Goal: Navigation & Orientation: Find specific page/section

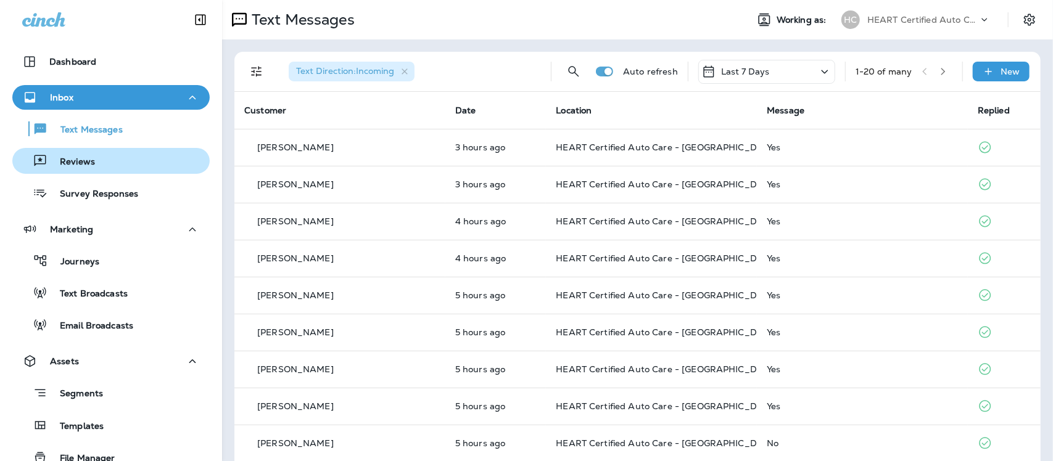
click at [85, 167] on p "Reviews" at bounding box center [70, 163] width 47 height 12
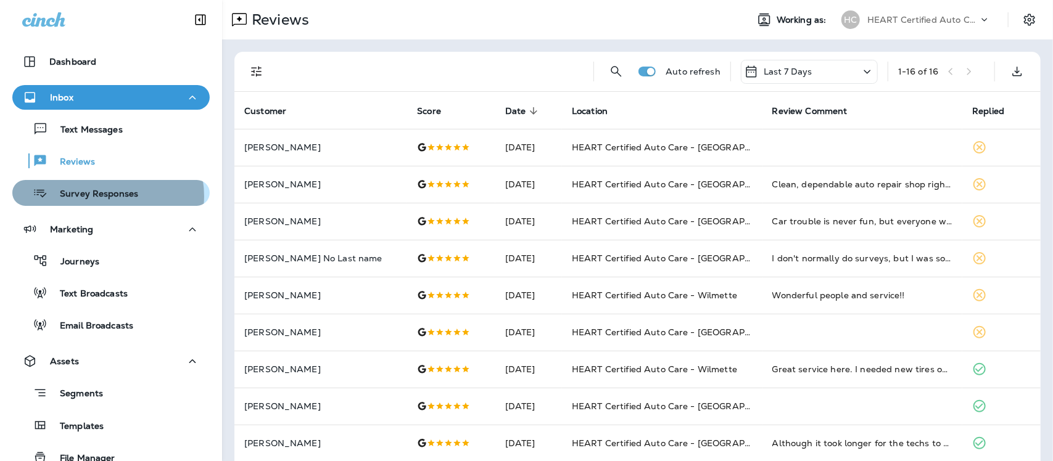
click at [106, 196] on p "Survey Responses" at bounding box center [92, 195] width 91 height 12
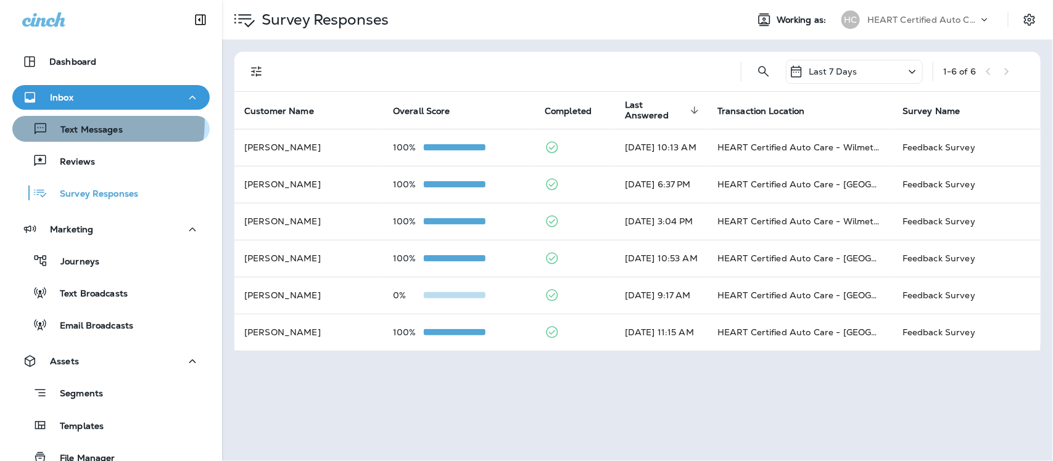
click at [99, 123] on div "Text Messages" at bounding box center [69, 129] width 105 height 19
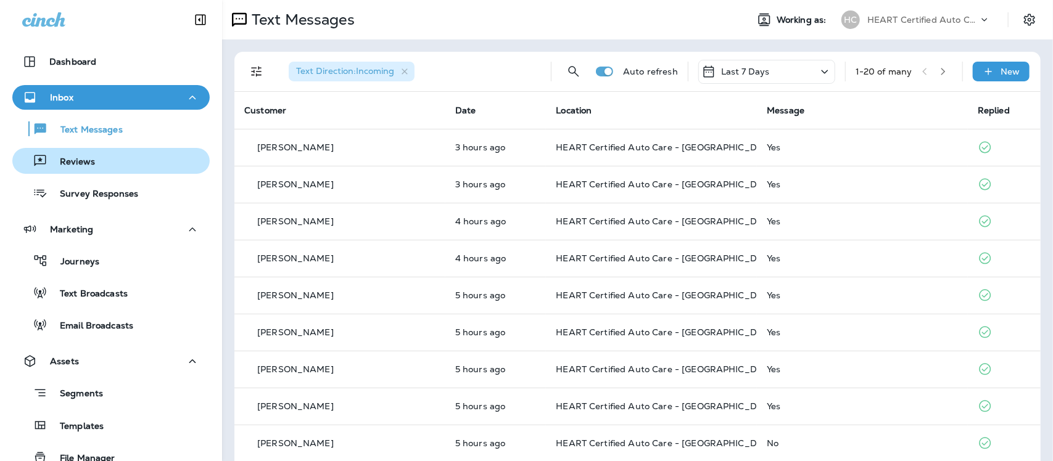
click at [70, 165] on p "Reviews" at bounding box center [70, 163] width 47 height 12
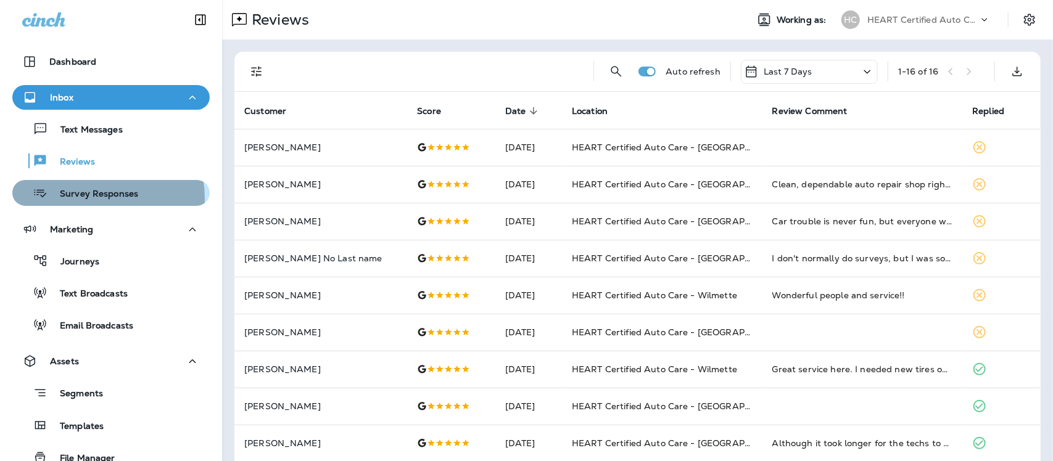
click at [88, 199] on p "Survey Responses" at bounding box center [92, 195] width 91 height 12
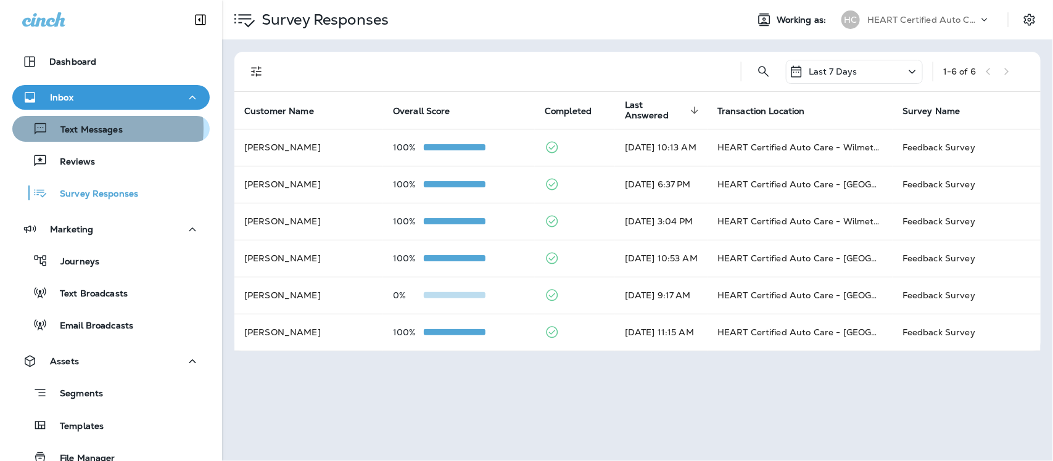
click at [65, 128] on p "Text Messages" at bounding box center [85, 131] width 75 height 12
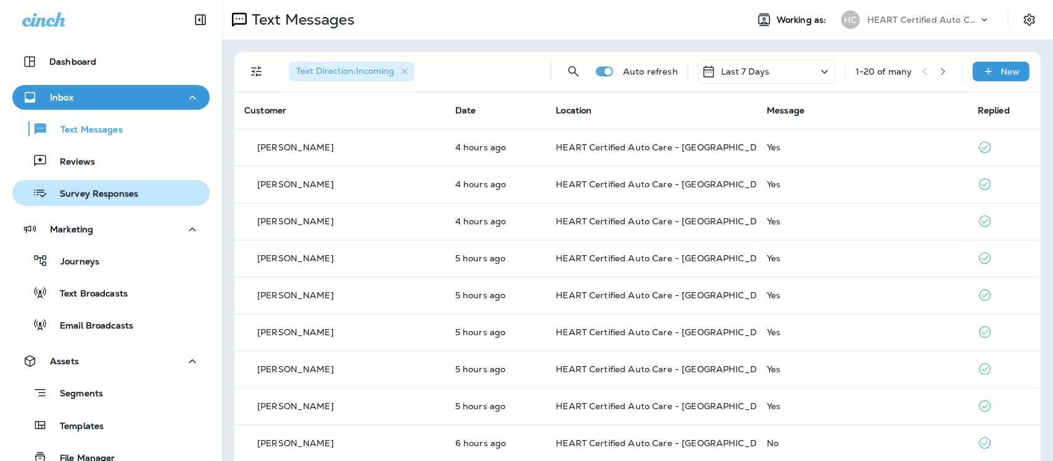
click at [101, 200] on div "Survey Responses" at bounding box center [77, 193] width 121 height 19
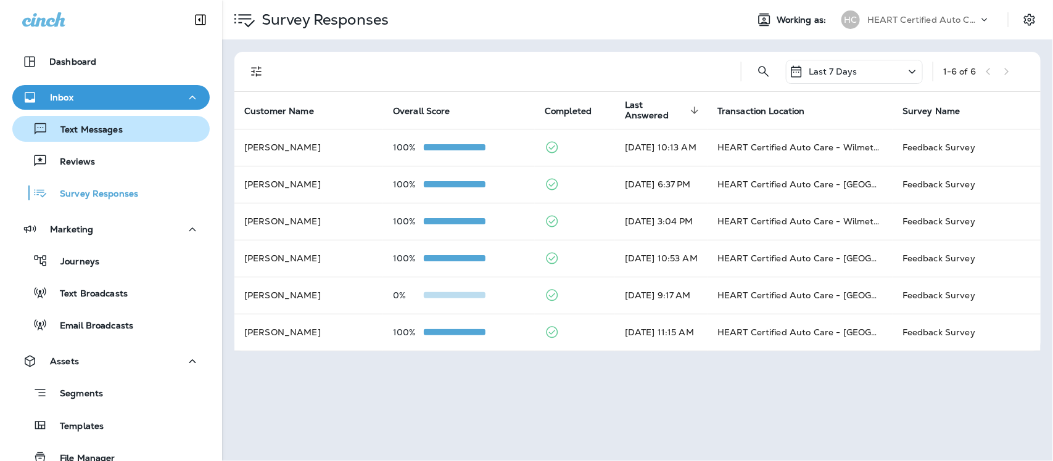
click at [81, 136] on div "Text Messages" at bounding box center [69, 129] width 105 height 19
